Goal: Task Accomplishment & Management: Use online tool/utility

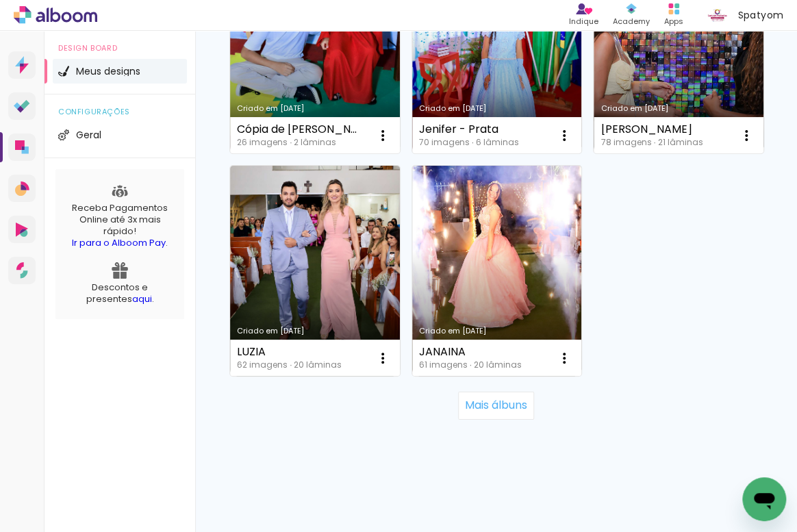
scroll to position [2364, 0]
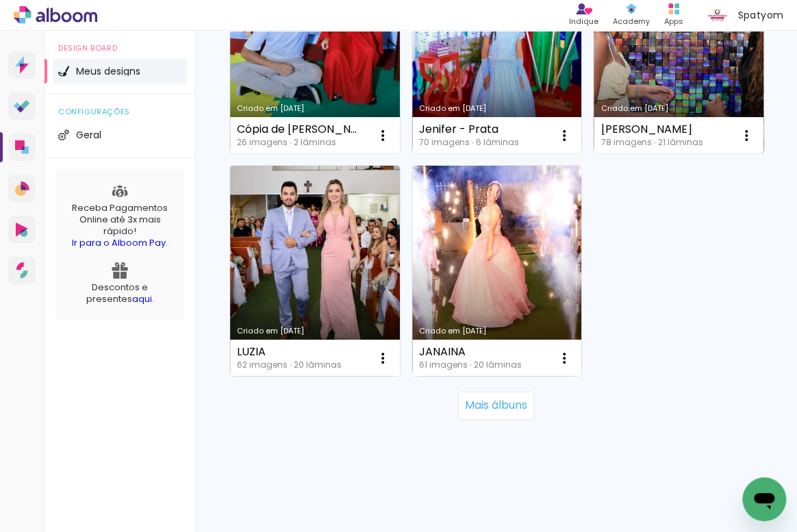
click at [593, 154] on link "Criado em [DATE]" at bounding box center [678, 49] width 170 height 210
